Goal: Task Accomplishment & Management: Use online tool/utility

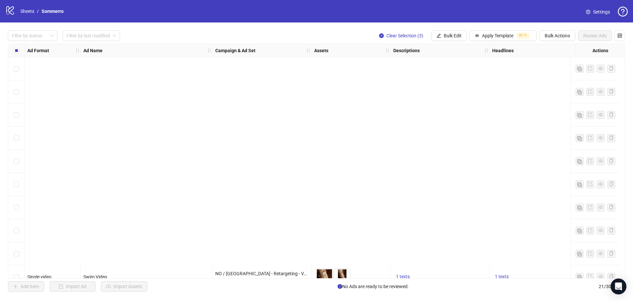
scroll to position [267, 203]
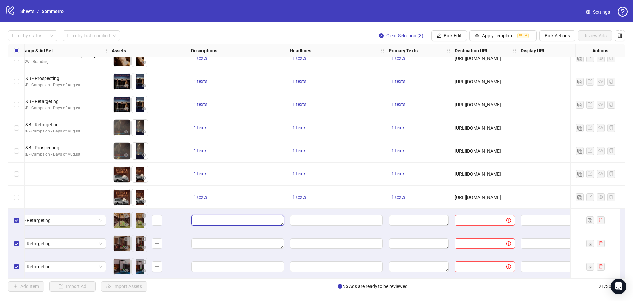
click at [233, 217] on textarea "Edit values" at bounding box center [237, 220] width 93 height 11
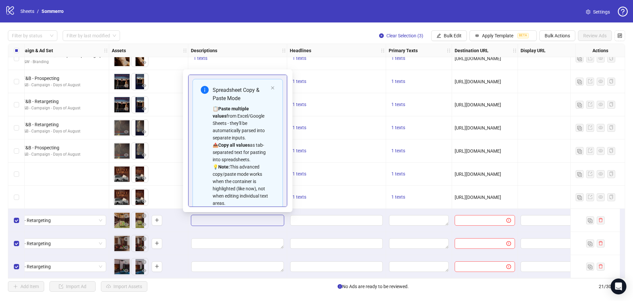
scroll to position [59, 0]
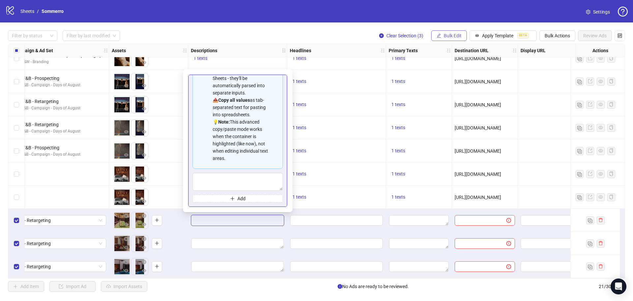
click at [447, 35] on span "Bulk Edit" at bounding box center [453, 35] width 18 height 5
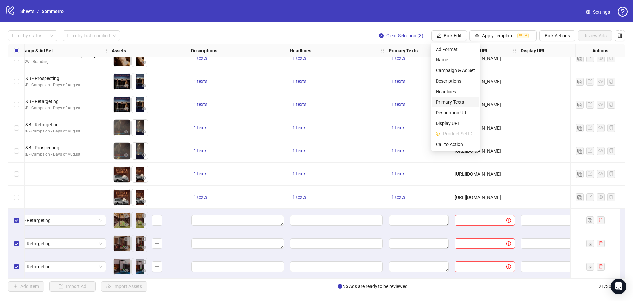
click at [455, 101] on span "Primary Texts" at bounding box center [455, 101] width 39 height 7
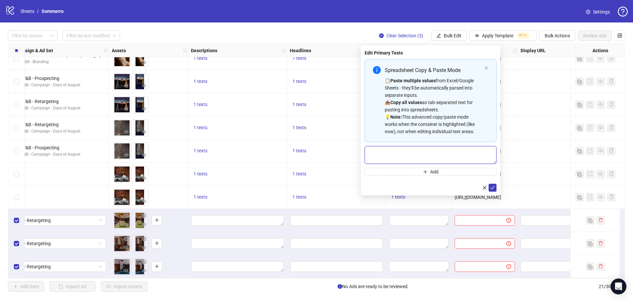
click at [391, 154] on textarea "Multi-text input container - paste or copy values" at bounding box center [431, 155] width 132 height 18
paste textarea "**********"
type textarea "**********"
click at [415, 216] on textarea "Edit values" at bounding box center [419, 220] width 60 height 11
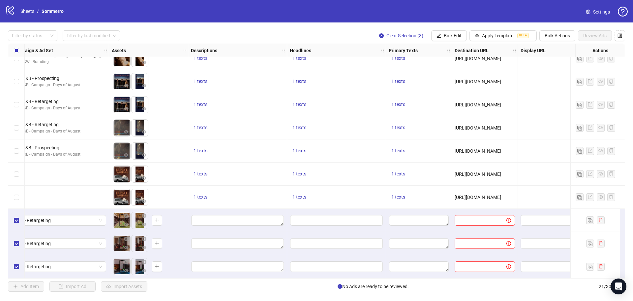
click at [438, 232] on div at bounding box center [419, 243] width 66 height 23
click at [426, 210] on div at bounding box center [419, 220] width 66 height 23
click at [427, 216] on textarea "Edit values" at bounding box center [419, 220] width 60 height 11
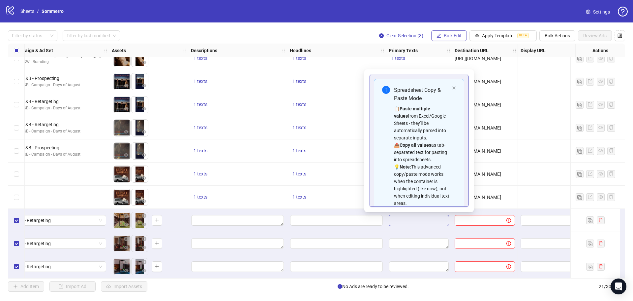
click at [453, 34] on span "Bulk Edit" at bounding box center [453, 35] width 18 height 5
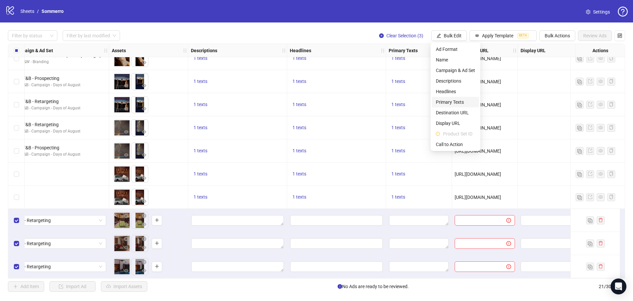
click at [455, 97] on li "Primary Texts" at bounding box center [455, 102] width 47 height 11
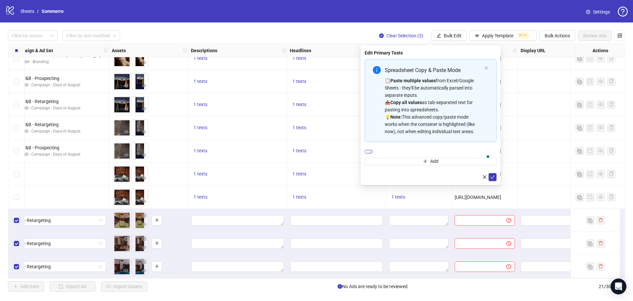
click at [373, 153] on textarea "**********" at bounding box center [369, 151] width 8 height 3
click at [493, 179] on icon "check" at bounding box center [493, 177] width 5 height 5
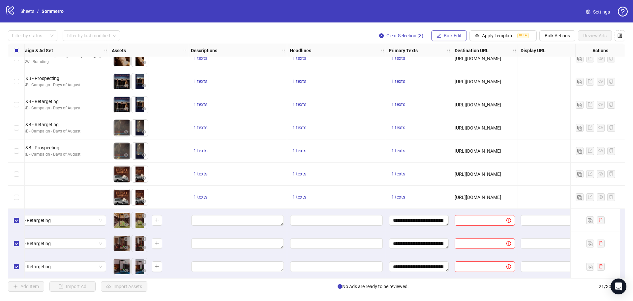
click at [454, 34] on span "Bulk Edit" at bounding box center [453, 35] width 18 height 5
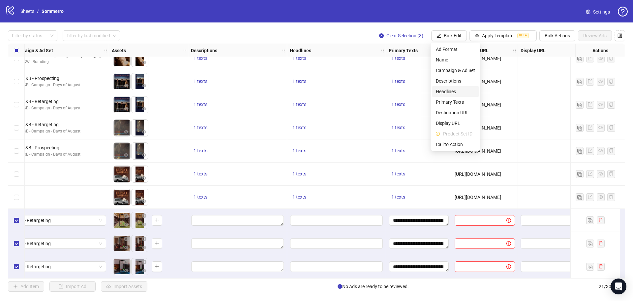
click at [446, 91] on span "Headlines" at bounding box center [455, 91] width 39 height 7
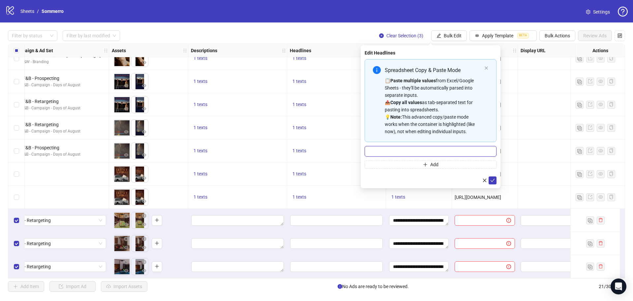
click at [433, 148] on input "Multi-input container - paste or copy values" at bounding box center [431, 151] width 132 height 11
paste input "**********"
type input "**********"
click at [495, 178] on icon "check" at bounding box center [493, 180] width 5 height 5
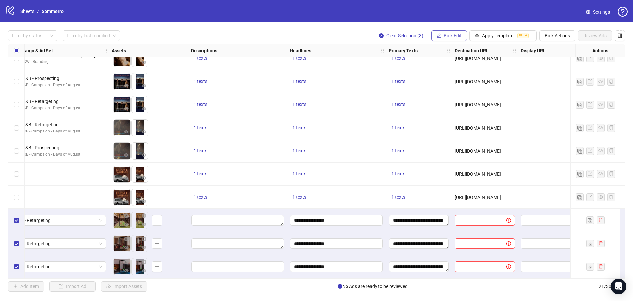
click at [453, 35] on span "Bulk Edit" at bounding box center [453, 35] width 18 height 5
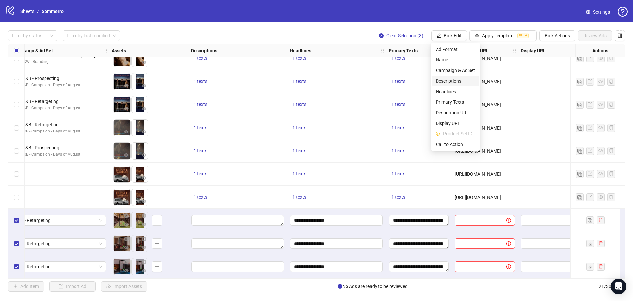
click at [451, 79] on span "Descriptions" at bounding box center [455, 80] width 39 height 7
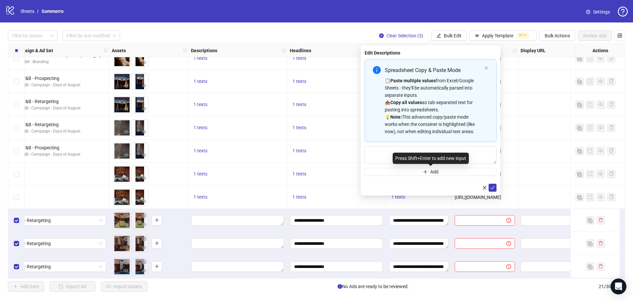
click at [398, 155] on div "Press Shift+Enter to add new input" at bounding box center [431, 157] width 76 height 11
click at [381, 152] on textarea "Multi-text input container - paste or copy values" at bounding box center [431, 155] width 132 height 18
paste textarea "**********"
type textarea "**********"
click at [495, 187] on icon "check" at bounding box center [493, 187] width 5 height 5
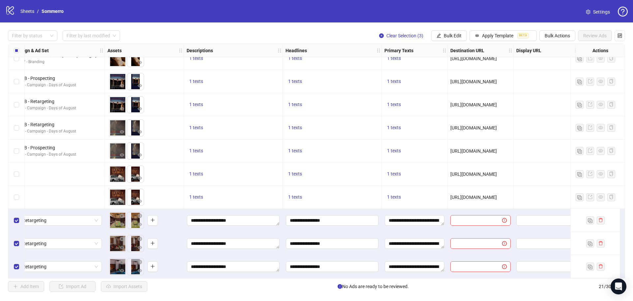
scroll to position [267, 211]
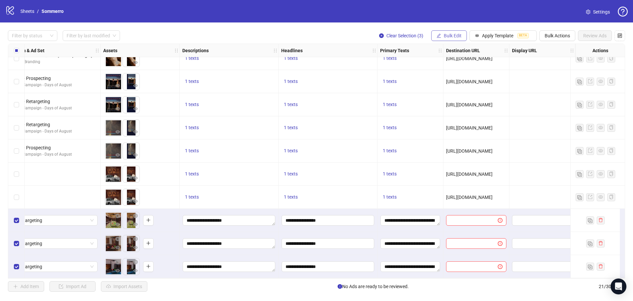
click at [440, 34] on icon "edit" at bounding box center [439, 35] width 5 height 5
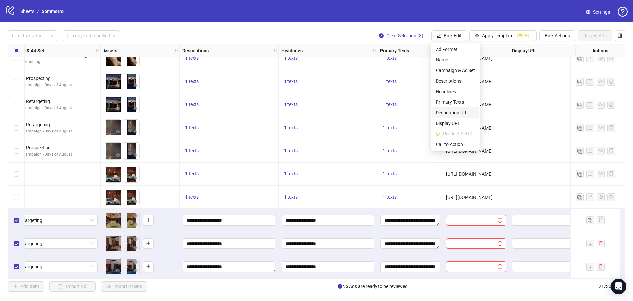
click at [454, 108] on li "Destination URL" at bounding box center [455, 112] width 47 height 11
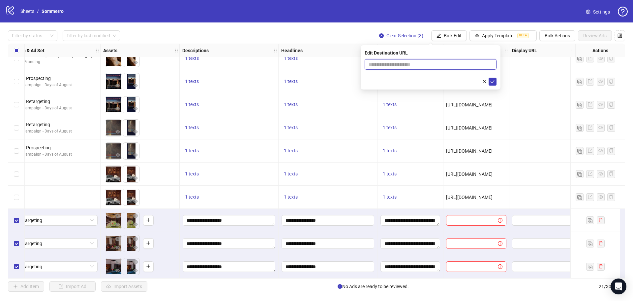
click at [446, 65] on input "text" at bounding box center [428, 64] width 119 height 7
paste input "**********"
type input "**********"
click at [491, 82] on icon "check" at bounding box center [493, 81] width 5 height 5
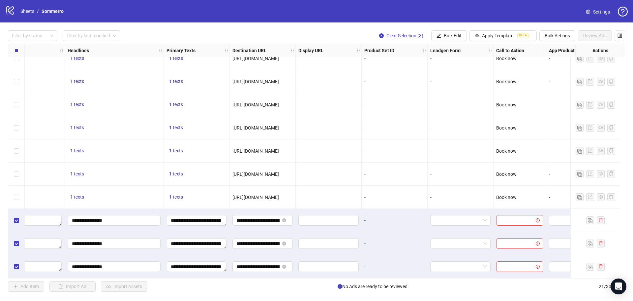
scroll to position [267, 439]
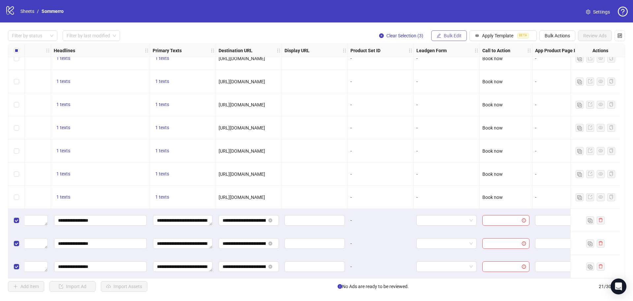
click at [449, 36] on span "Bulk Edit" at bounding box center [453, 35] width 18 height 5
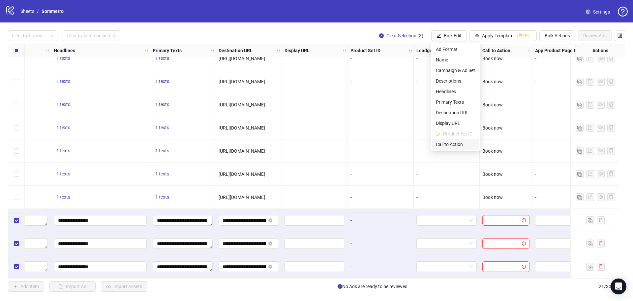
click at [458, 143] on span "Call to Action" at bounding box center [455, 144] width 39 height 7
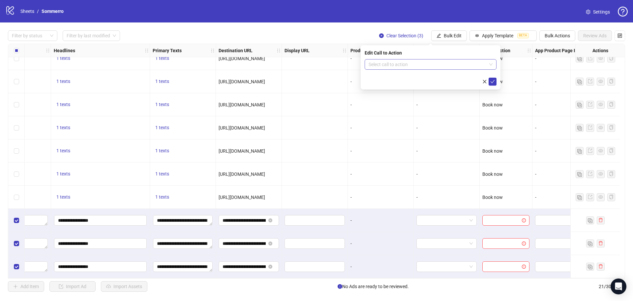
click at [425, 64] on input "search" at bounding box center [428, 64] width 118 height 10
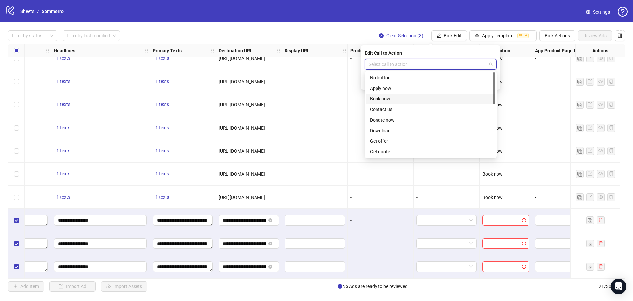
click at [389, 98] on div "Book now" at bounding box center [430, 98] width 121 height 7
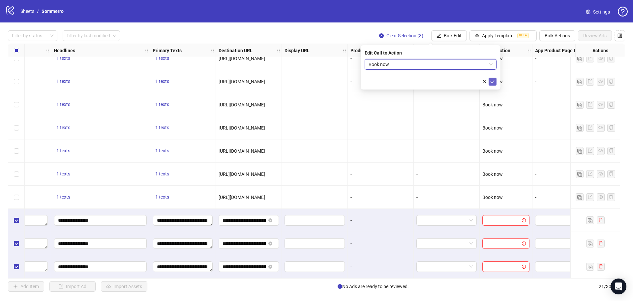
click at [493, 82] on icon "check" at bounding box center [493, 81] width 5 height 5
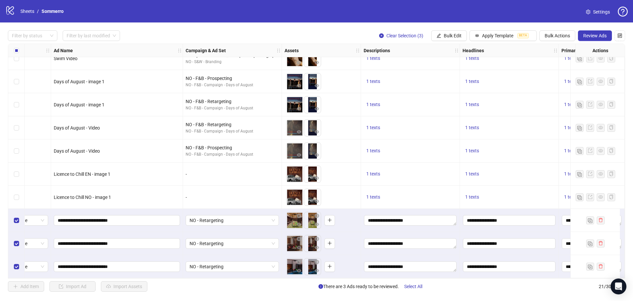
scroll to position [267, 0]
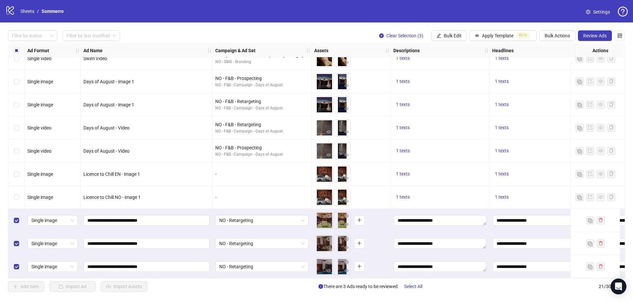
drag, startPoint x: 351, startPoint y: 278, endPoint x: 377, endPoint y: 278, distance: 25.4
click at [377, 278] on div "Ad Format Ad Name Campaign & Ad Set Assets Descriptions Headlines Primary Texts…" at bounding box center [317, 161] width 618 height 235
click at [451, 36] on span "Bulk Edit" at bounding box center [453, 35] width 18 height 5
click at [561, 36] on span "Bulk Actions" at bounding box center [557, 35] width 25 height 5
click at [561, 67] on span "Duplicate with assets" at bounding box center [566, 70] width 45 height 7
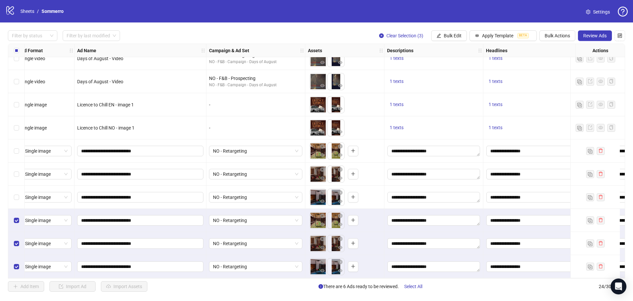
scroll to position [336, 0]
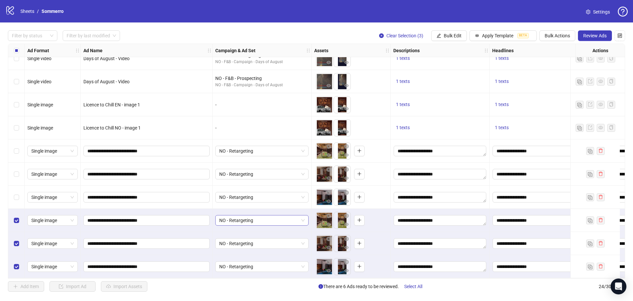
click at [270, 217] on span "NO - Retargeting" at bounding box center [261, 220] width 85 height 10
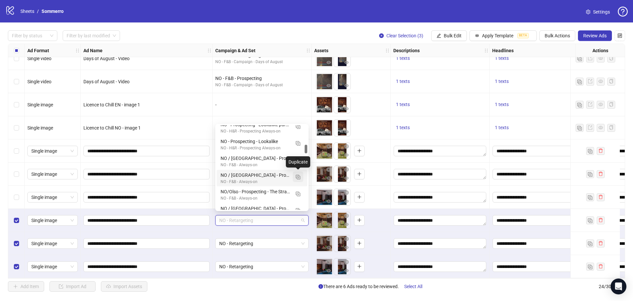
scroll to position [152, 0]
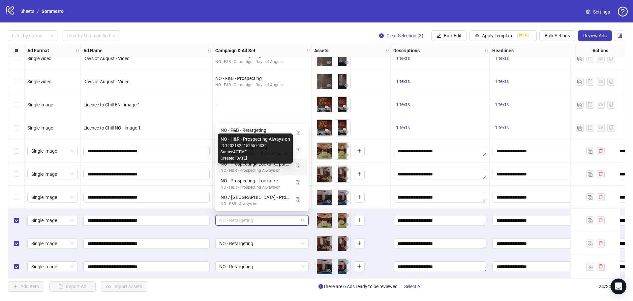
click at [278, 169] on div "NO - H&R - Prospecting Always-on" at bounding box center [256, 170] width 70 height 6
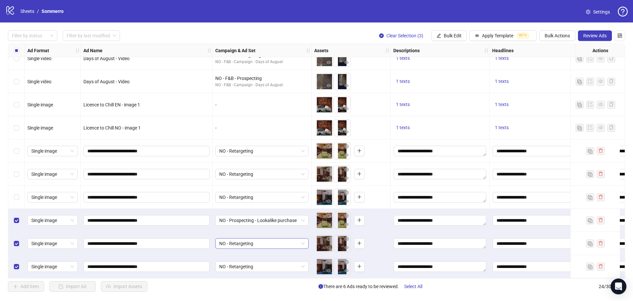
click at [261, 240] on span "NO - Retargeting" at bounding box center [261, 243] width 85 height 10
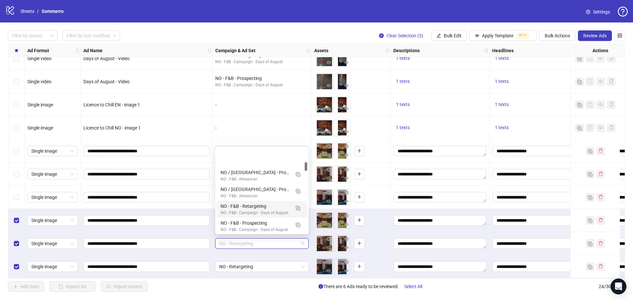
scroll to position [132, 0]
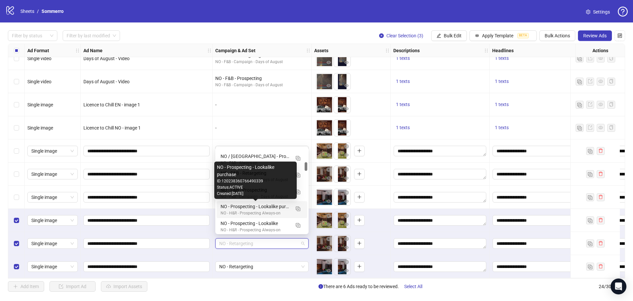
click at [277, 207] on div "NO - Prospecting - Lookalike purchase" at bounding box center [256, 206] width 70 height 7
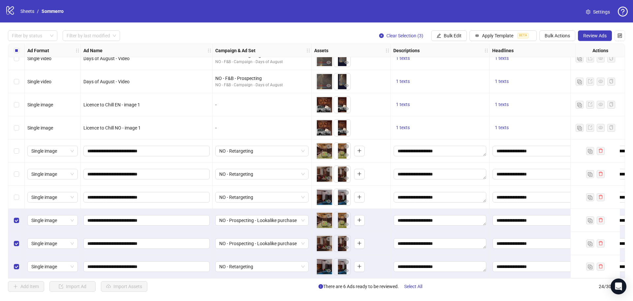
click at [269, 271] on div "NO - Retargeting" at bounding box center [262, 266] width 99 height 23
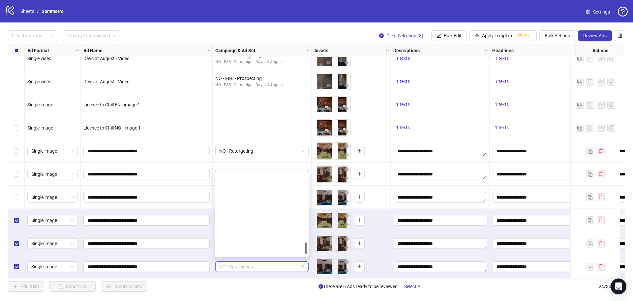
click at [269, 264] on span "NO - Retargeting" at bounding box center [261, 266] width 85 height 10
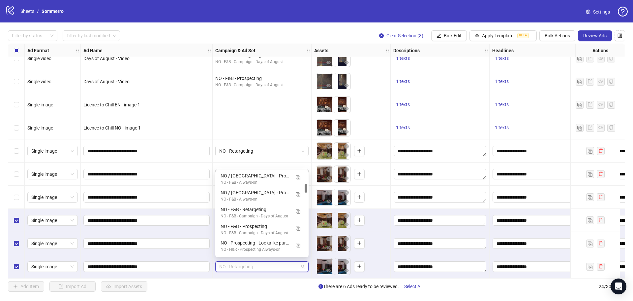
scroll to position [152, 0]
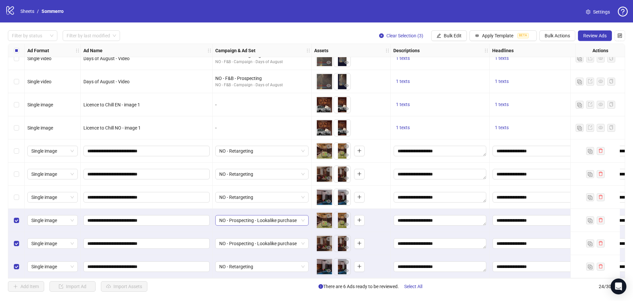
click at [281, 218] on span "NO - Prospecting - Lookalike purchase" at bounding box center [261, 220] width 85 height 10
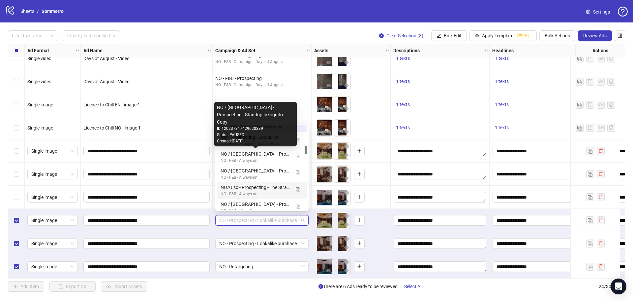
scroll to position [162, 0]
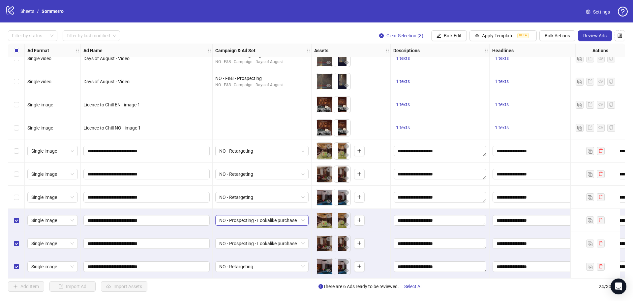
click at [265, 218] on span "NO - Prospecting - Lookalike purchase" at bounding box center [261, 220] width 85 height 10
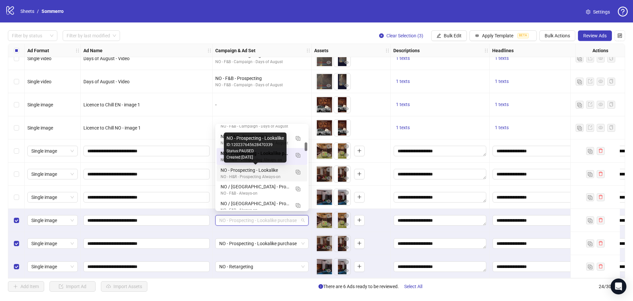
click at [268, 169] on div "NO - Prospecting - Lookalike" at bounding box center [256, 169] width 70 height 7
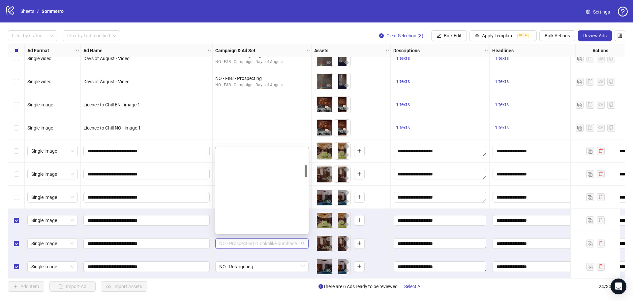
click at [264, 241] on span "NO - Prospecting - Lookalike purchase" at bounding box center [261, 243] width 85 height 10
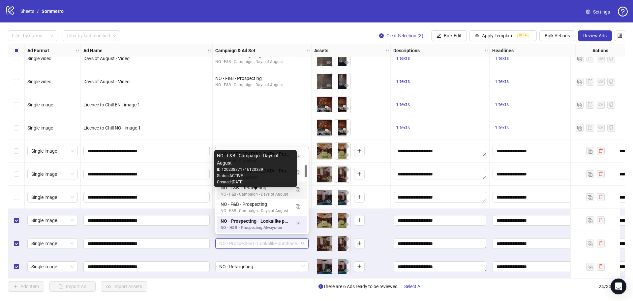
scroll to position [150, 0]
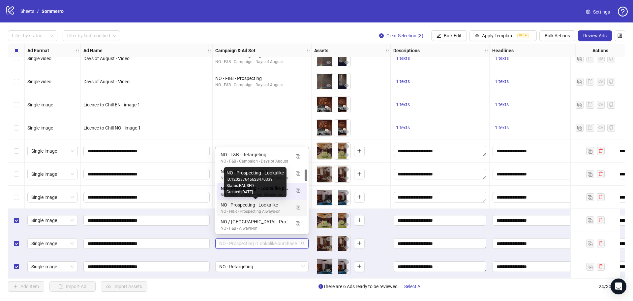
click at [271, 205] on div "NO - Prospecting - Lookalike" at bounding box center [256, 204] width 70 height 7
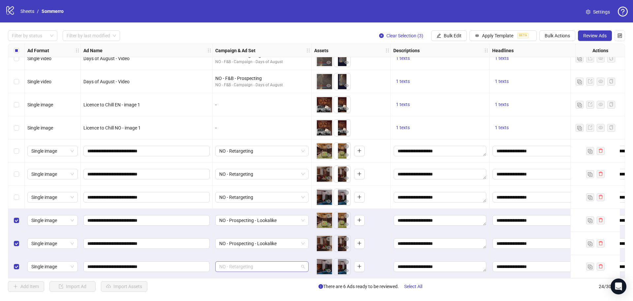
click at [266, 262] on span "NO - Retargeting" at bounding box center [261, 266] width 85 height 10
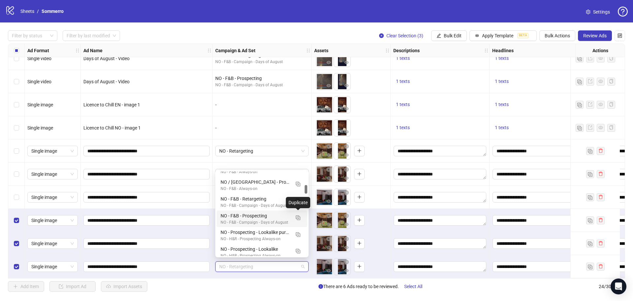
scroll to position [162, 0]
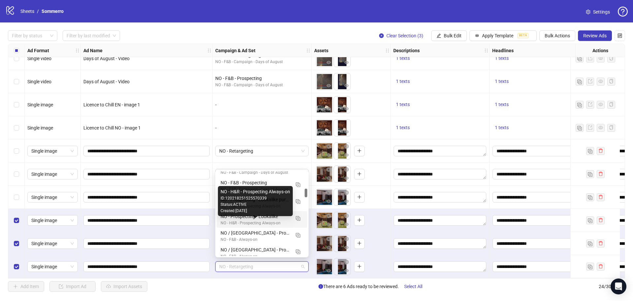
click at [264, 220] on div "NO - H&R - Prospecting Always-on" at bounding box center [256, 223] width 70 height 6
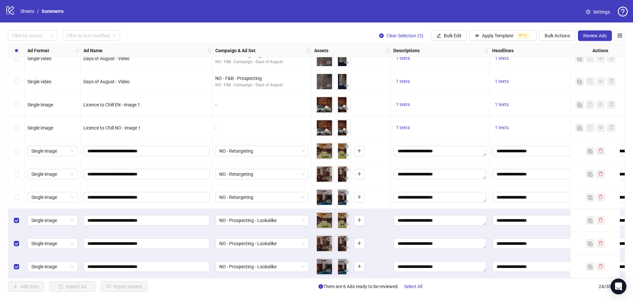
click at [304, 295] on div "Filter by status Filter by last modified Clear Selection (3) Bulk Edit Apply Te…" at bounding box center [316, 160] width 633 height 277
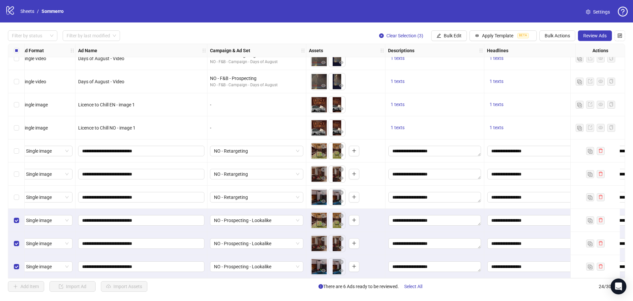
scroll to position [336, 5]
click at [13, 194] on div "Select row 21" at bounding box center [16, 196] width 16 height 23
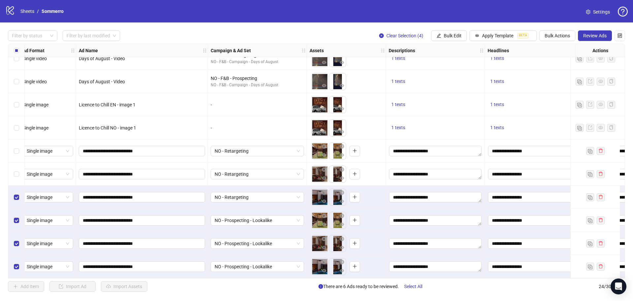
click at [19, 170] on div "Select row 20" at bounding box center [16, 173] width 16 height 23
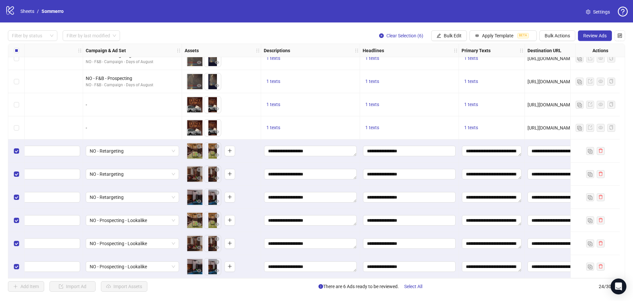
scroll to position [336, 0]
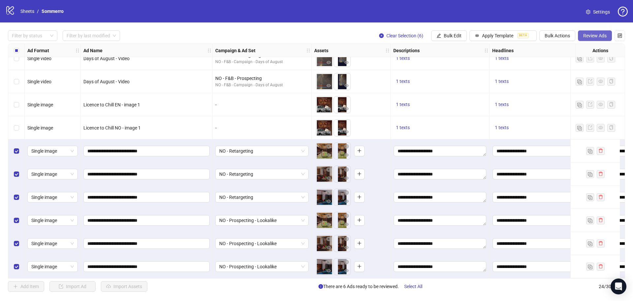
click at [595, 35] on span "Review Ads" at bounding box center [595, 35] width 23 height 5
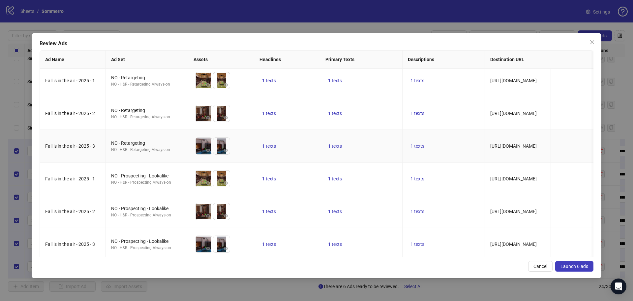
scroll to position [0, 0]
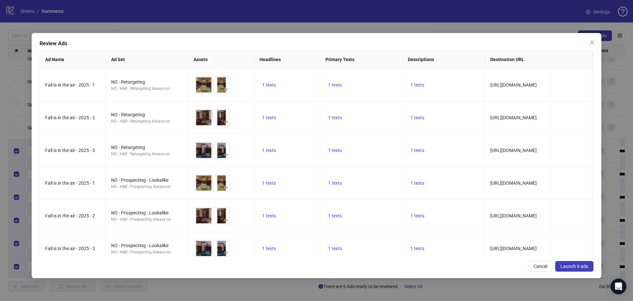
click at [578, 265] on span "Launch 6 ads" at bounding box center [575, 265] width 28 height 5
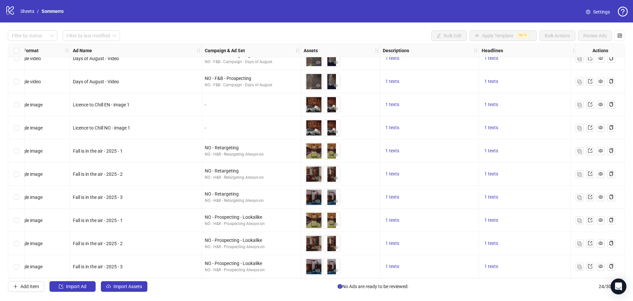
scroll to position [336, 0]
